Goal: Find specific fact: Find specific fact

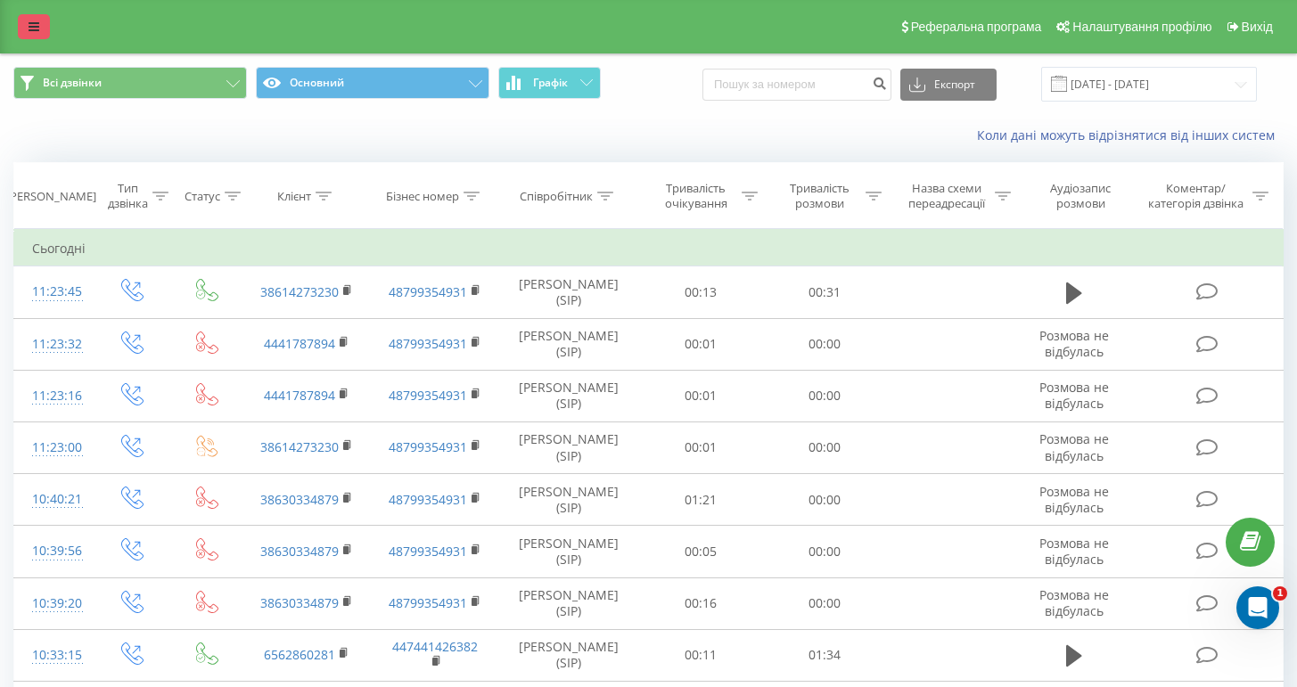
click at [29, 21] on icon at bounding box center [34, 27] width 11 height 12
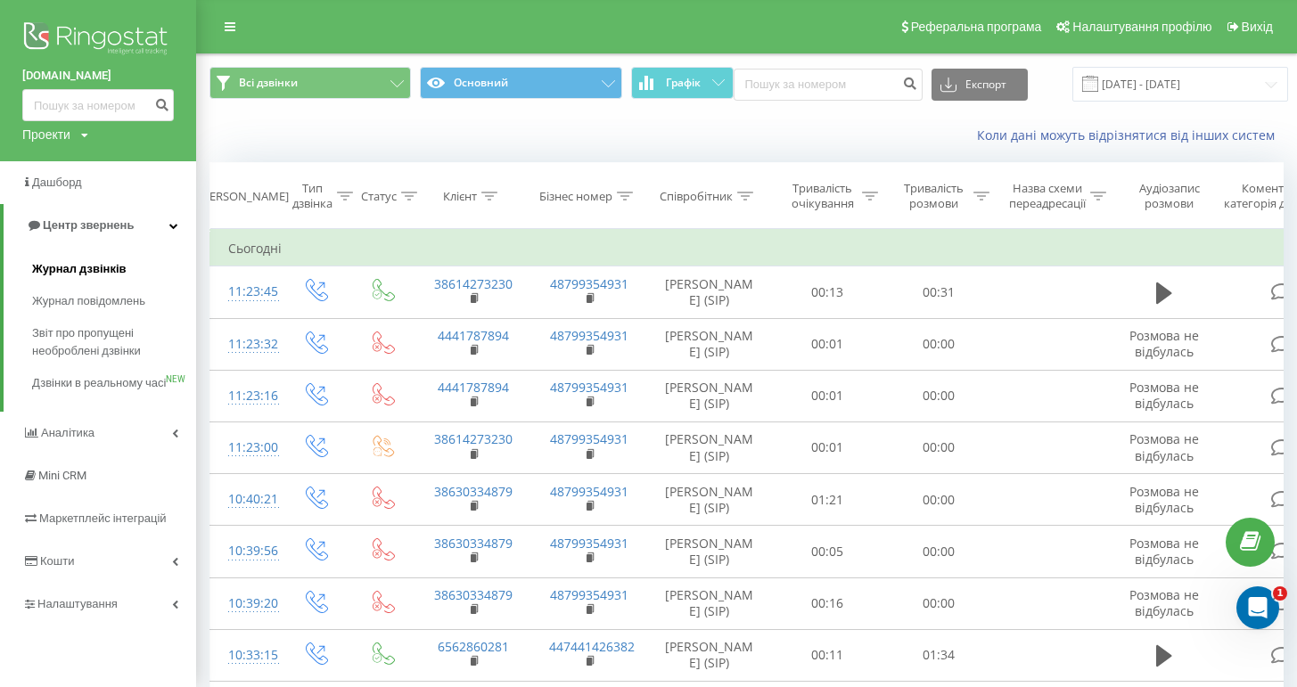
click at [80, 267] on span "Журнал дзвінків" at bounding box center [79, 269] width 94 height 18
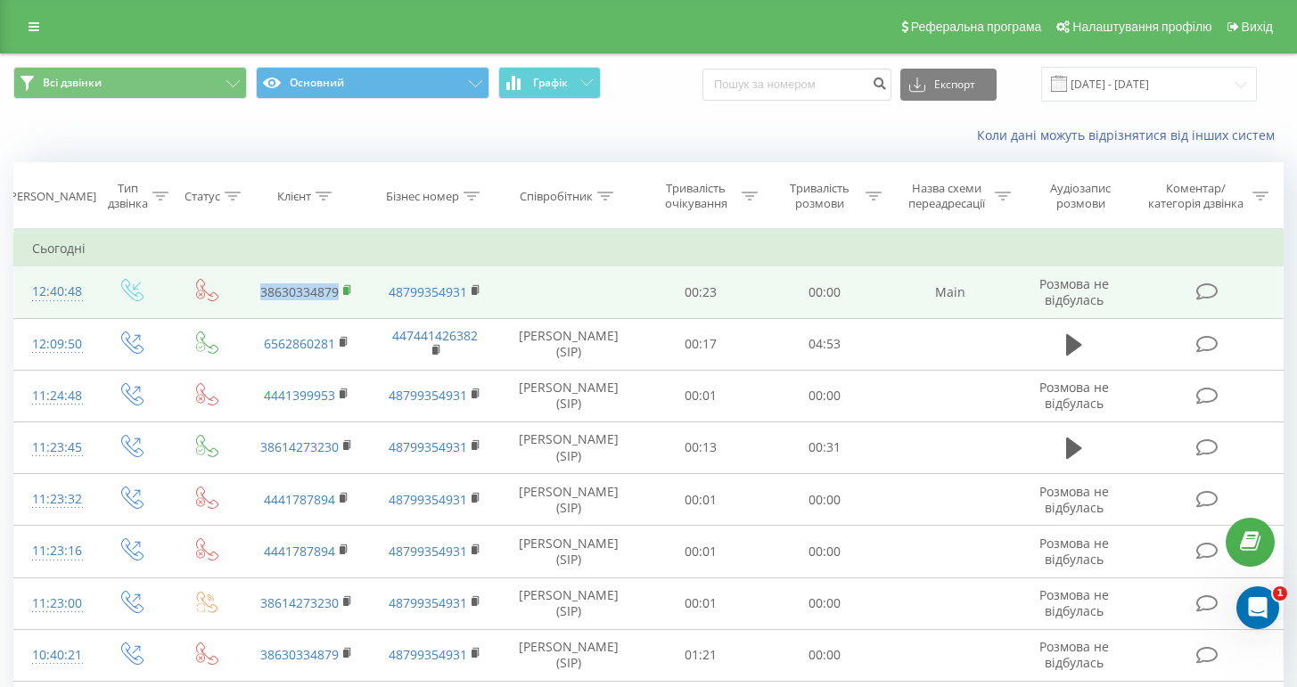
drag, startPoint x: 252, startPoint y: 291, endPoint x: 344, endPoint y: 289, distance: 91.8
click at [344, 289] on td "38630334879" at bounding box center [306, 293] width 129 height 52
copy link "38630334879"
